Goal: Complete application form: Complete application form

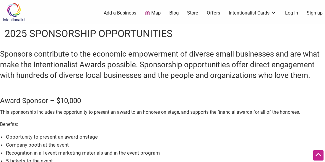
scroll to position [316, 0]
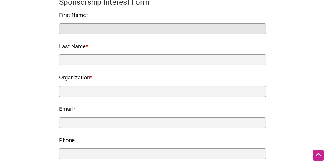
click at [122, 26] on input "First Name *" at bounding box center [162, 28] width 207 height 11
type input "[PERSON_NAME]"
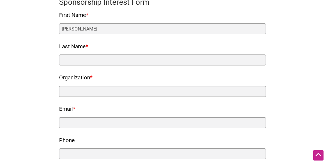
type input "[PERSON_NAME]"
type input "Commute [GEOGRAPHIC_DATA]"
type input "[PERSON_NAME][EMAIL_ADDRESS][DOMAIN_NAME]"
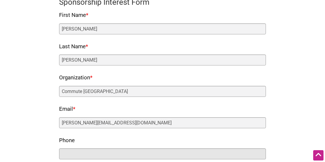
type input "16127046857"
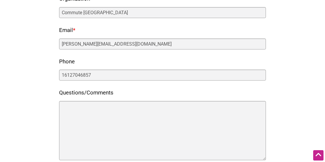
scroll to position [404, 0]
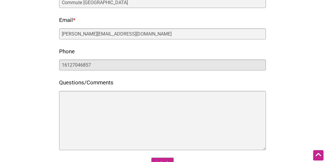
drag, startPoint x: 111, startPoint y: 64, endPoint x: 45, endPoint y: 69, distance: 66.6
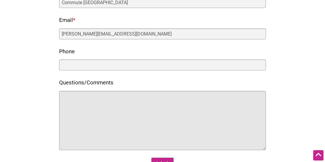
click at [81, 93] on textarea "Questions/Comments" at bounding box center [162, 120] width 207 height 59
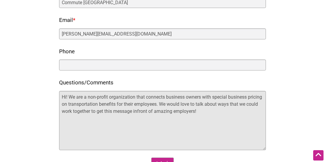
drag, startPoint x: 209, startPoint y: 110, endPoint x: 188, endPoint y: 114, distance: 21.1
click at [188, 114] on textarea "Hi! We are a non-profit organization that connects business owners with special…" at bounding box center [162, 120] width 207 height 59
click at [151, 112] on textarea "Hi! We are a non-profit organization that connects business owners with special…" at bounding box center [162, 120] width 207 height 59
click at [248, 113] on textarea "Hi! We are a non-profit organization that connects business owners with special…" at bounding box center [162, 120] width 207 height 59
click at [252, 109] on textarea "Hi! We are a non-profit organization that connects business owners with special…" at bounding box center [162, 120] width 207 height 59
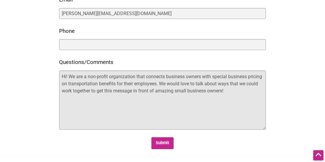
scroll to position [434, 0]
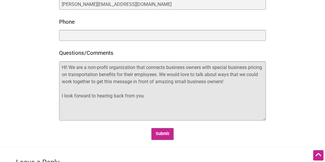
click at [145, 95] on textarea "Hi! We are a non-profit organization that connects business owners with special…" at bounding box center [162, 90] width 207 height 59
type textarea "Hi! We are a non-profit organization that connects business owners with special…"
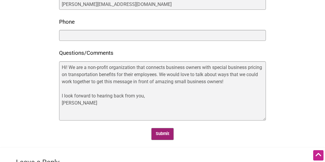
click at [164, 136] on input "Submit" at bounding box center [162, 134] width 23 height 12
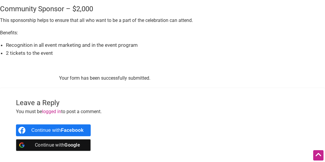
scroll to position [131, 0]
